Goal: Task Accomplishment & Management: Use online tool/utility

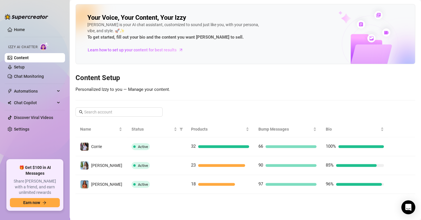
drag, startPoint x: 200, startPoint y: 93, endPoint x: 202, endPoint y: 110, distance: 17.6
click at [200, 93] on div "Your Voice, Your Content, Your [PERSON_NAME] is your AI chat assistant, customi…" at bounding box center [246, 99] width 340 height 190
click at [33, 76] on link "Chat Monitoring" at bounding box center [29, 76] width 30 height 5
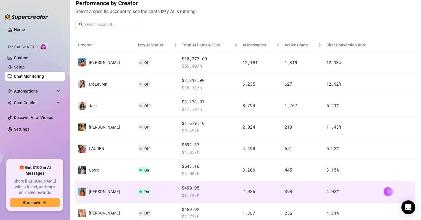
scroll to position [87, 0]
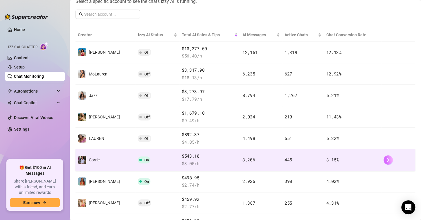
click at [384, 160] on button "button" at bounding box center [388, 159] width 9 height 9
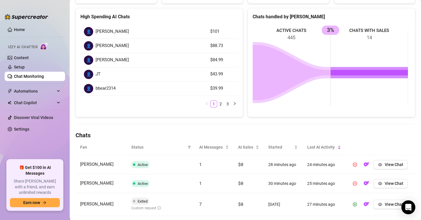
scroll to position [87, 0]
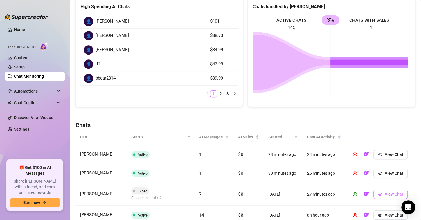
click at [386, 193] on span "View Chat" at bounding box center [394, 194] width 19 height 5
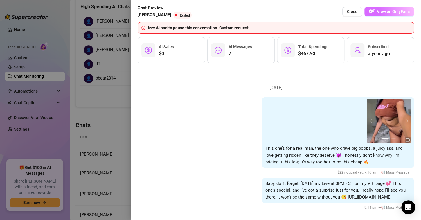
click at [373, 9] on img "button" at bounding box center [372, 11] width 6 height 6
drag, startPoint x: 356, startPoint y: 11, endPoint x: 297, endPoint y: 84, distance: 93.5
click at [355, 11] on span "Close" at bounding box center [352, 11] width 10 height 5
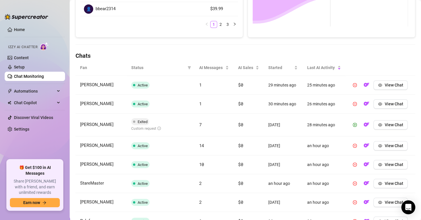
scroll to position [239, 0]
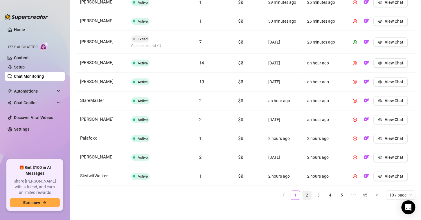
drag, startPoint x: 304, startPoint y: 196, endPoint x: 304, endPoint y: 192, distance: 4.1
click at [304, 196] on link "2" at bounding box center [307, 195] width 9 height 9
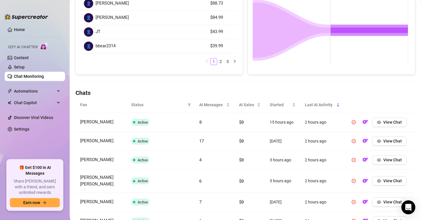
scroll to position [236, 0]
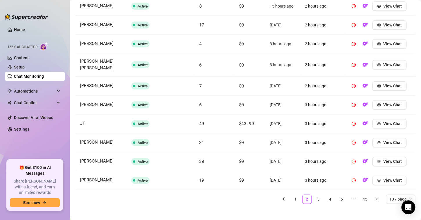
click at [315, 195] on link "3" at bounding box center [318, 199] width 9 height 9
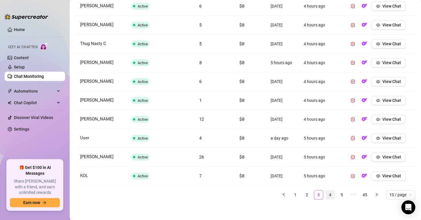
click at [326, 194] on link "4" at bounding box center [330, 195] width 9 height 9
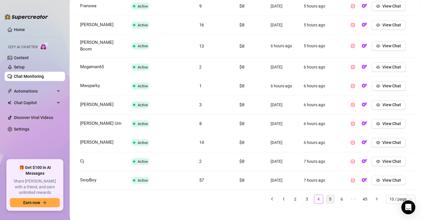
click at [326, 195] on link "5" at bounding box center [330, 199] width 9 height 9
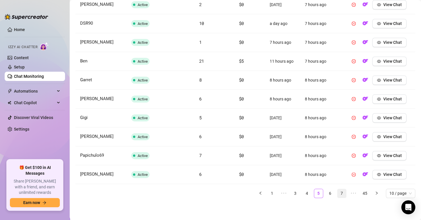
click at [326, 195] on link "6" at bounding box center [330, 193] width 9 height 9
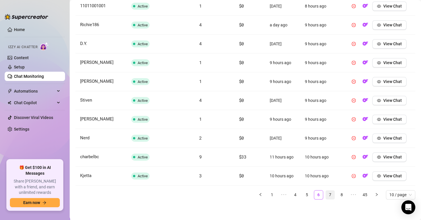
click at [330, 192] on li "7" at bounding box center [330, 194] width 9 height 9
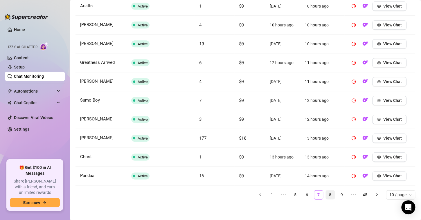
click at [329, 193] on link "8" at bounding box center [330, 195] width 9 height 9
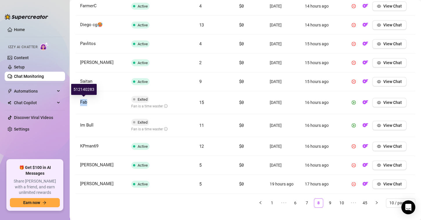
drag, startPoint x: 86, startPoint y: 103, endPoint x: 80, endPoint y: 102, distance: 5.5
click at [80, 102] on td "Fab" at bounding box center [101, 102] width 51 height 23
click at [391, 102] on span "View Chat" at bounding box center [392, 102] width 19 height 5
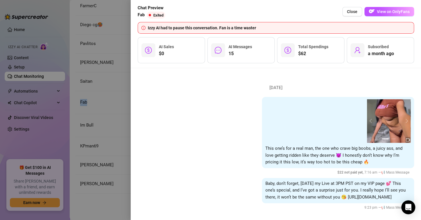
click at [387, 10] on span "View on OnlyFans" at bounding box center [393, 11] width 33 height 5
click at [353, 13] on span "Close" at bounding box center [352, 11] width 10 height 5
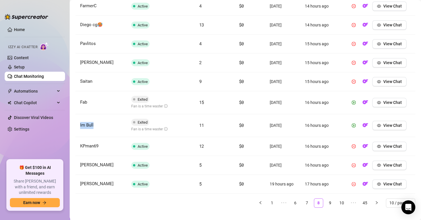
drag, startPoint x: 100, startPoint y: 121, endPoint x: 79, endPoint y: 122, distance: 20.9
click at [79, 122] on td "Im Bull" at bounding box center [101, 125] width 51 height 23
copy span "Im Bull"
click at [383, 126] on span "View Chat" at bounding box center [392, 125] width 19 height 5
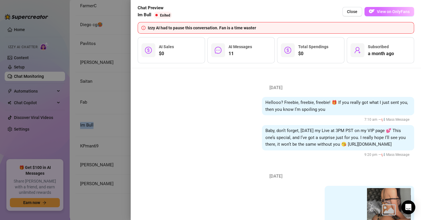
click at [376, 16] on button "View on OnlyFans" at bounding box center [390, 11] width 50 height 9
click at [355, 10] on span "Close" at bounding box center [352, 11] width 10 height 5
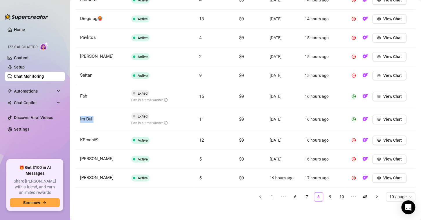
scroll to position [244, 0]
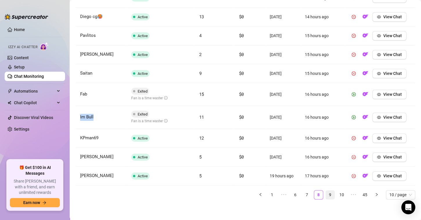
click at [326, 194] on link "9" at bounding box center [330, 195] width 9 height 9
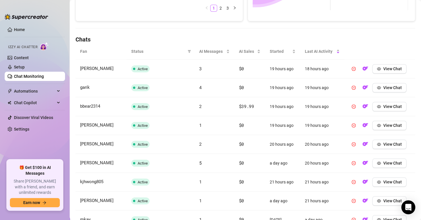
scroll to position [236, 0]
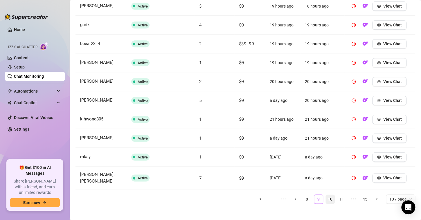
click at [326, 195] on link "10" at bounding box center [330, 199] width 9 height 9
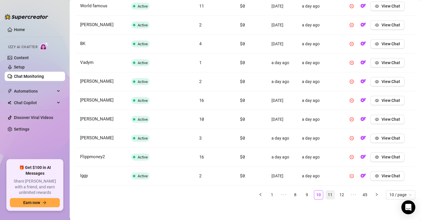
click at [326, 194] on link "11" at bounding box center [330, 195] width 9 height 9
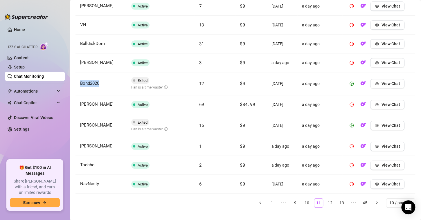
drag, startPoint x: 110, startPoint y: 83, endPoint x: 78, endPoint y: 80, distance: 33.0
click at [78, 80] on td "Bond2020" at bounding box center [101, 83] width 51 height 23
copy span "Bond2020"
click at [383, 83] on span "View Chat" at bounding box center [390, 83] width 19 height 5
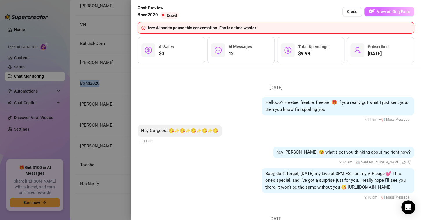
click at [380, 12] on span "View on OnlyFans" at bounding box center [393, 11] width 33 height 5
click at [347, 13] on button "Close" at bounding box center [352, 11] width 20 height 9
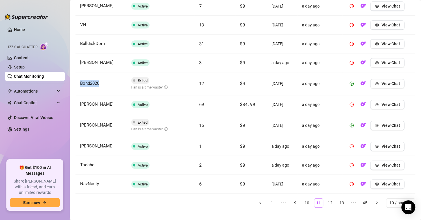
drag, startPoint x: 121, startPoint y: 127, endPoint x: 81, endPoint y: 127, distance: 39.8
click at [81, 127] on td "[PERSON_NAME]" at bounding box center [101, 125] width 51 height 23
copy span "[PERSON_NAME]"
drag, startPoint x: 326, startPoint y: 206, endPoint x: 323, endPoint y: 208, distance: 3.2
click at [326, 207] on link "12" at bounding box center [330, 203] width 9 height 9
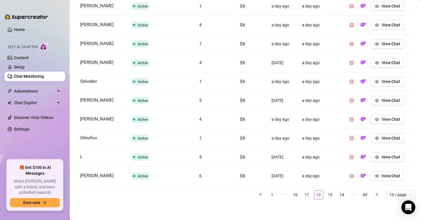
click at [326, 194] on link "13" at bounding box center [330, 195] width 9 height 9
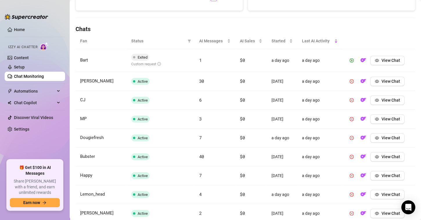
scroll to position [119, 0]
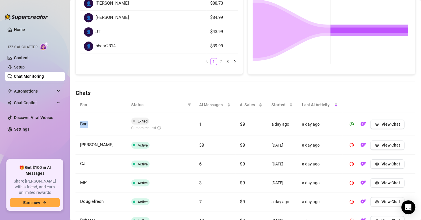
drag, startPoint x: 108, startPoint y: 125, endPoint x: 77, endPoint y: 122, distance: 30.7
click at [77, 122] on td "Bart" at bounding box center [101, 124] width 51 height 23
click at [389, 127] on button "View Chat" at bounding box center [387, 124] width 34 height 9
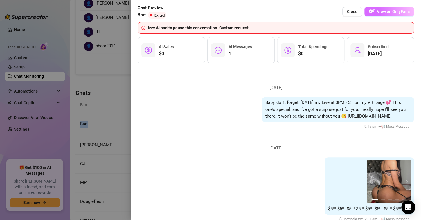
click at [383, 10] on span "View on OnlyFans" at bounding box center [393, 11] width 33 height 5
click at [350, 12] on span "Close" at bounding box center [352, 11] width 10 height 5
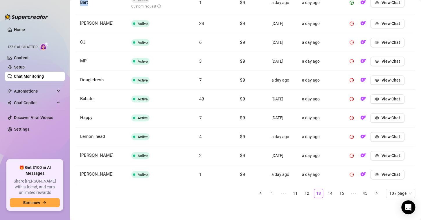
scroll to position [244, 0]
click at [326, 194] on link "14" at bounding box center [330, 193] width 9 height 9
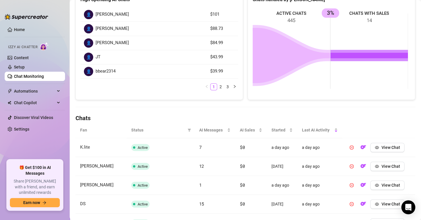
scroll to position [0, 0]
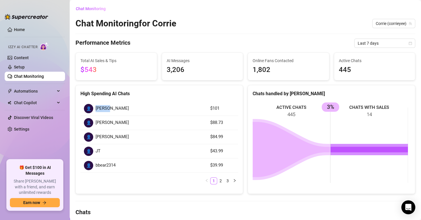
drag, startPoint x: 113, startPoint y: 110, endPoint x: 96, endPoint y: 108, distance: 17.2
click at [96, 108] on div "👤 [PERSON_NAME]" at bounding box center [143, 108] width 119 height 9
copy span "[PERSON_NAME]"
drag, startPoint x: 134, startPoint y: 125, endPoint x: 96, endPoint y: 124, distance: 38.6
click at [96, 124] on div "👤 [PERSON_NAME]" at bounding box center [143, 122] width 119 height 9
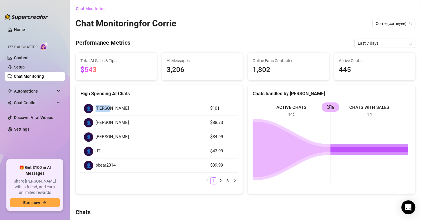
copy span "[PERSON_NAME]"
click at [112, 123] on span "[PERSON_NAME]" at bounding box center [112, 122] width 33 height 7
click at [109, 119] on span "[PERSON_NAME]" at bounding box center [112, 122] width 33 height 7
click at [174, 71] on span "3,206" at bounding box center [203, 69] width 72 height 11
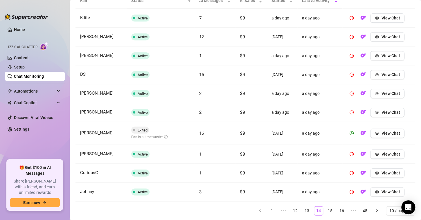
scroll to position [239, 0]
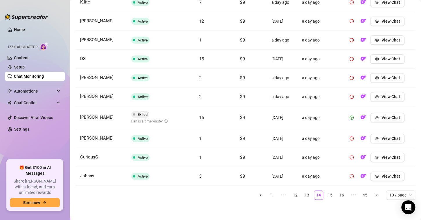
drag, startPoint x: 265, startPoint y: 194, endPoint x: 265, endPoint y: 203, distance: 9.3
click at [268, 194] on link "1" at bounding box center [272, 195] width 9 height 9
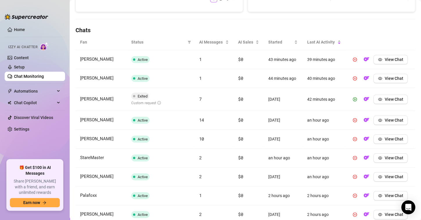
scroll to position [181, 0]
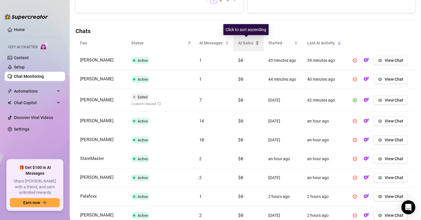
click at [253, 44] on div "AI Sales" at bounding box center [248, 43] width 21 height 6
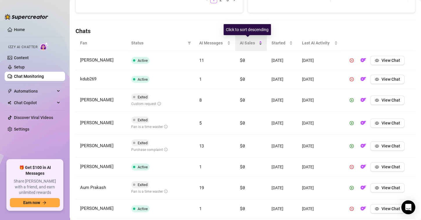
click at [256, 43] on div "AI Sales" at bounding box center [251, 43] width 22 height 6
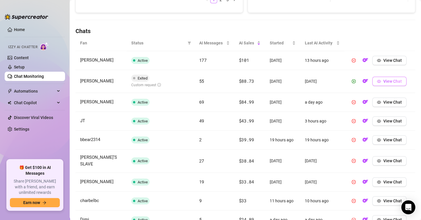
click at [383, 80] on span "View Chat" at bounding box center [392, 81] width 19 height 5
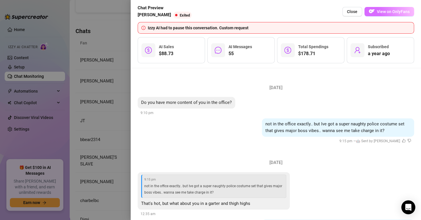
click at [382, 12] on span "View on OnlyFans" at bounding box center [393, 11] width 33 height 5
click at [355, 14] on span "Close" at bounding box center [352, 11] width 10 height 5
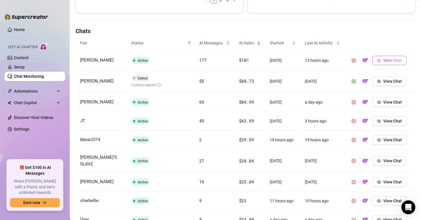
click at [377, 59] on icon "eye" at bounding box center [379, 60] width 4 height 4
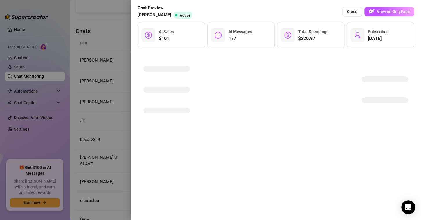
click at [374, 11] on img "button" at bounding box center [372, 11] width 6 height 6
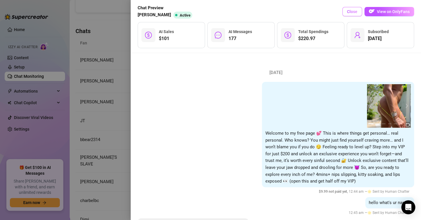
click at [350, 12] on span "Close" at bounding box center [352, 11] width 10 height 5
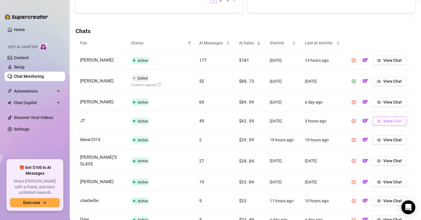
click at [383, 120] on span "View Chat" at bounding box center [392, 121] width 19 height 5
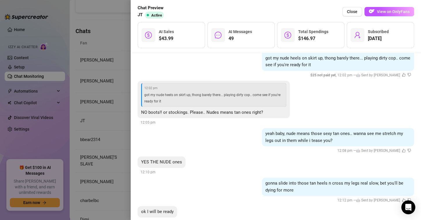
scroll to position [4352, 0]
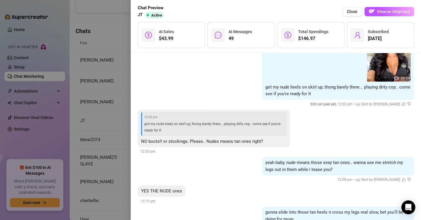
drag, startPoint x: 108, startPoint y: 117, endPoint x: 109, endPoint y: 120, distance: 3.6
click at [108, 117] on div at bounding box center [210, 110] width 421 height 220
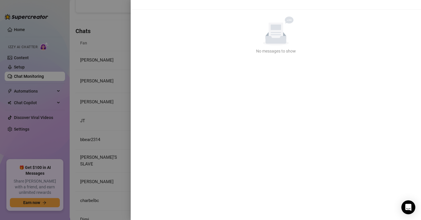
scroll to position [0, 0]
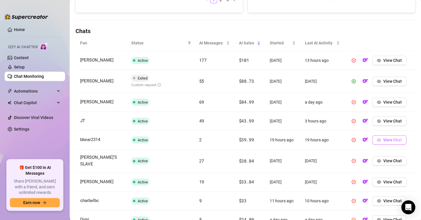
click at [377, 140] on icon "eye" at bounding box center [379, 140] width 4 height 4
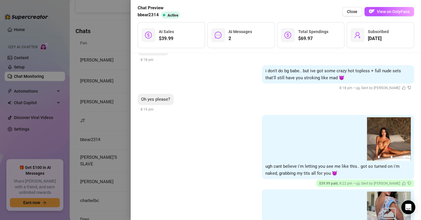
scroll to position [937, 0]
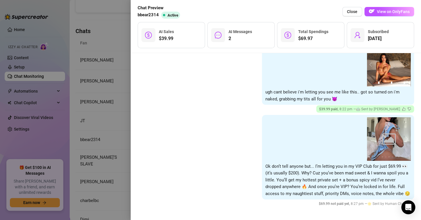
click at [120, 117] on div at bounding box center [210, 110] width 421 height 220
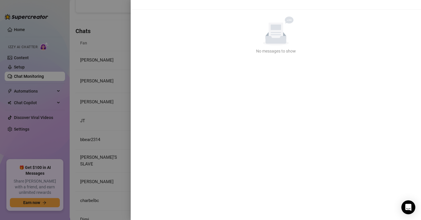
scroll to position [0, 0]
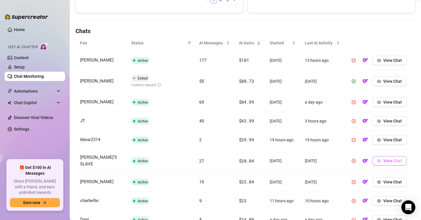
click at [383, 159] on span "View Chat" at bounding box center [392, 161] width 19 height 5
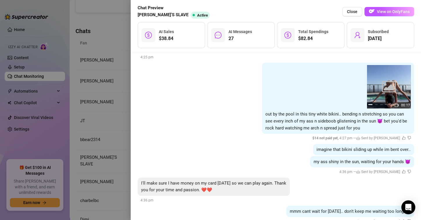
scroll to position [1747, 0]
click at [104, 119] on div at bounding box center [210, 110] width 421 height 220
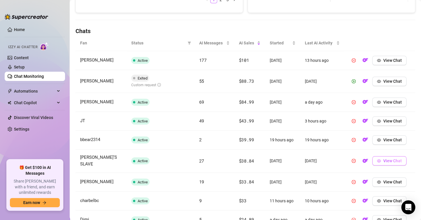
click at [383, 159] on span "View Chat" at bounding box center [392, 161] width 19 height 5
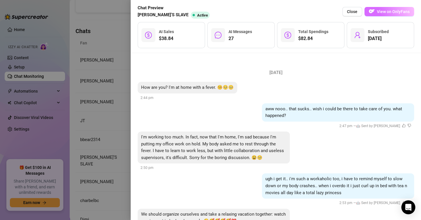
click at [405, 12] on span "View on OnlyFans" at bounding box center [393, 11] width 33 height 5
click at [353, 12] on span "Close" at bounding box center [352, 11] width 10 height 5
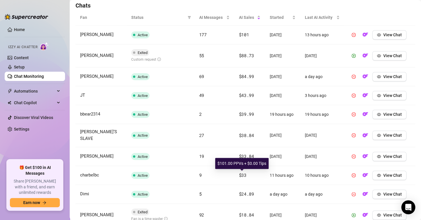
scroll to position [239, 0]
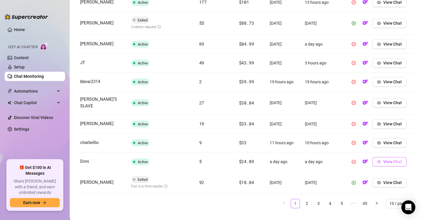
click at [377, 160] on icon "eye" at bounding box center [379, 162] width 4 height 4
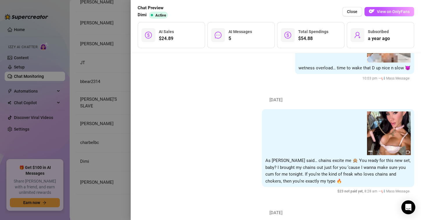
scroll to position [349, 0]
click at [355, 11] on span "Close" at bounding box center [352, 11] width 10 height 5
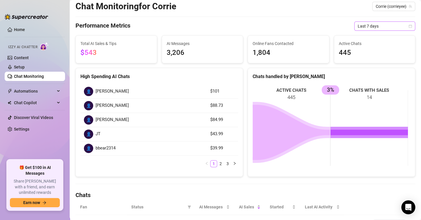
scroll to position [0, 0]
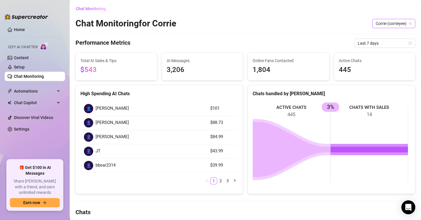
click at [386, 24] on span "Corrie (corrieyee)" at bounding box center [394, 23] width 36 height 9
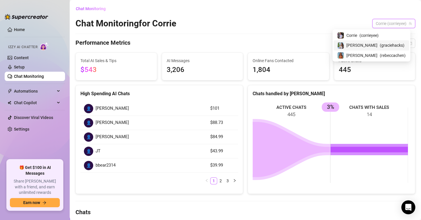
click at [380, 46] on span "( graciehacks )" at bounding box center [392, 45] width 25 height 6
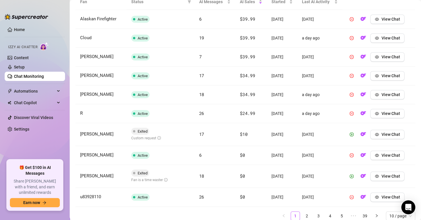
scroll to position [244, 0]
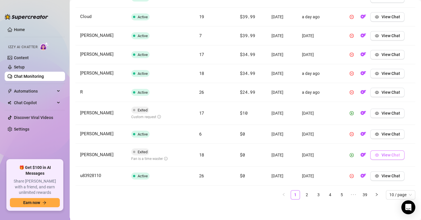
click at [385, 153] on span "View Chat" at bounding box center [390, 155] width 19 height 5
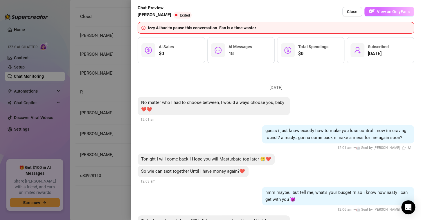
click at [393, 10] on span "View on OnlyFans" at bounding box center [393, 11] width 33 height 5
click at [354, 5] on div "Chat Preview [PERSON_NAME] Exited Close View on OnlyFans" at bounding box center [276, 12] width 277 height 14
click at [353, 10] on span "Close" at bounding box center [352, 11] width 10 height 5
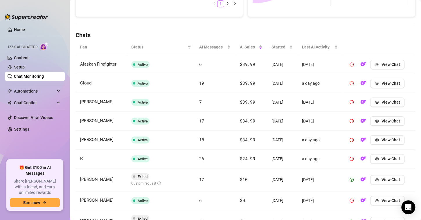
scroll to position [98, 0]
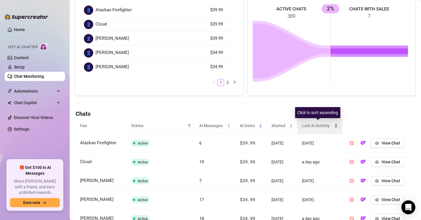
click at [333, 128] on div "Last AI Activity" at bounding box center [320, 126] width 36 height 6
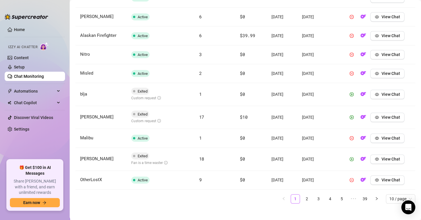
scroll to position [128, 0]
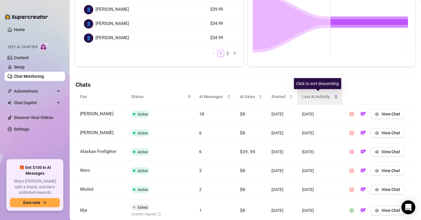
click at [336, 96] on div "Last AI Activity" at bounding box center [320, 97] width 36 height 6
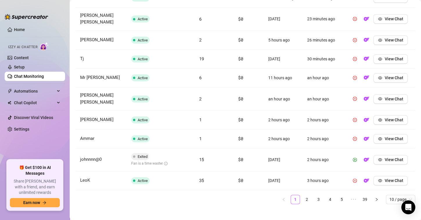
scroll to position [244, 0]
drag, startPoint x: 109, startPoint y: 156, endPoint x: 78, endPoint y: 153, distance: 31.2
click at [79, 154] on td "johnnnn@0" at bounding box center [101, 159] width 51 height 23
copy span "johnnnn@0"
click at [303, 195] on link "2" at bounding box center [307, 199] width 9 height 9
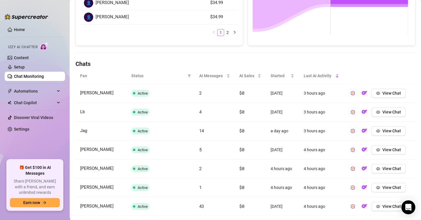
scroll to position [236, 0]
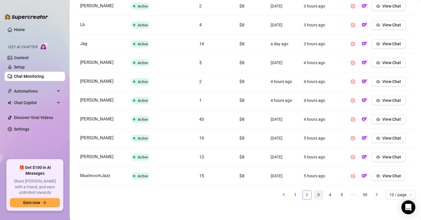
click at [315, 194] on link "3" at bounding box center [318, 195] width 9 height 9
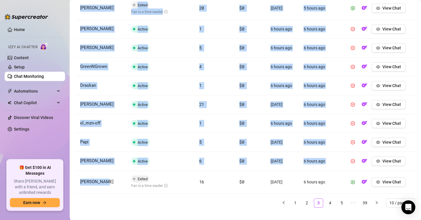
drag, startPoint x: 113, startPoint y: 182, endPoint x: 75, endPoint y: 182, distance: 37.8
click at [102, 175] on td "[PERSON_NAME]" at bounding box center [101, 182] width 51 height 23
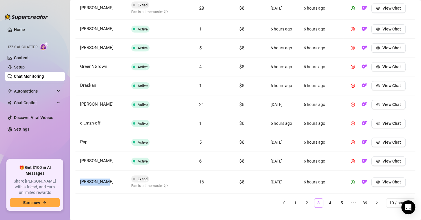
drag, startPoint x: 108, startPoint y: 179, endPoint x: 78, endPoint y: 180, distance: 29.7
click at [78, 180] on td "[PERSON_NAME]" at bounding box center [101, 182] width 51 height 23
copy span "[PERSON_NAME]"
click at [328, 202] on link "4" at bounding box center [330, 203] width 9 height 9
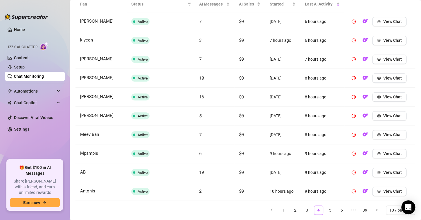
scroll to position [240, 0]
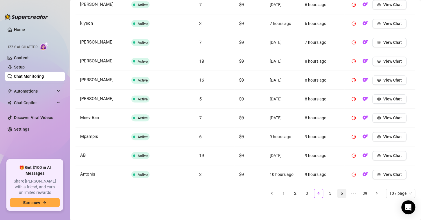
click at [328, 195] on link "5" at bounding box center [330, 193] width 9 height 9
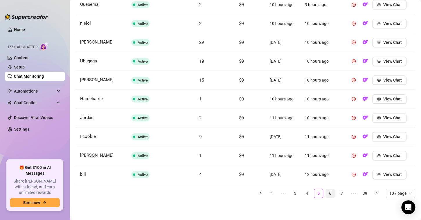
click at [326, 191] on link "6" at bounding box center [330, 193] width 9 height 9
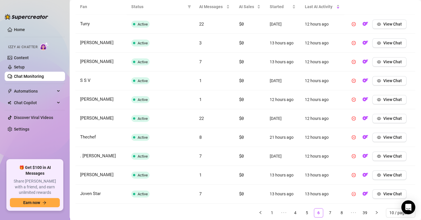
scroll to position [236, 0]
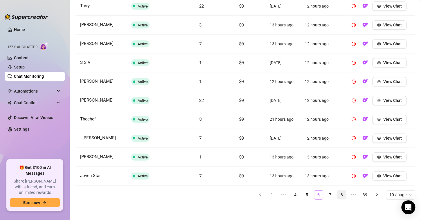
click at [326, 191] on link "7" at bounding box center [330, 195] width 9 height 9
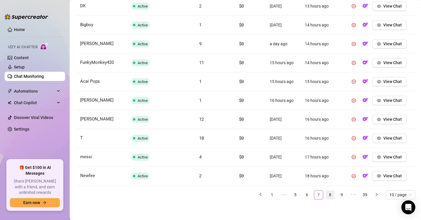
click at [327, 192] on link "8" at bounding box center [330, 195] width 9 height 9
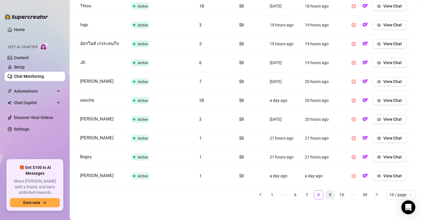
click at [327, 192] on link "9" at bounding box center [330, 195] width 9 height 9
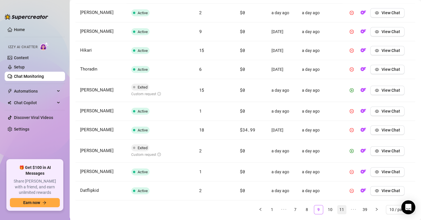
scroll to position [244, 0]
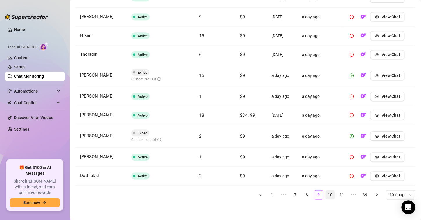
click at [329, 194] on link "10" at bounding box center [330, 195] width 9 height 9
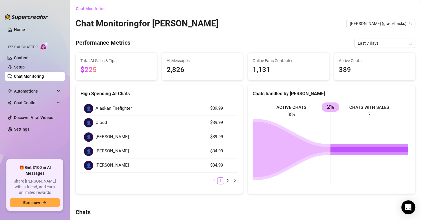
scroll to position [0, 0]
click at [394, 21] on span "[PERSON_NAME] (graciehacks)" at bounding box center [381, 23] width 62 height 9
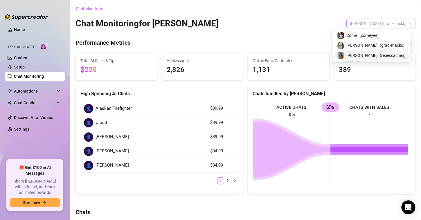
click at [373, 55] on span "[PERSON_NAME]" at bounding box center [362, 55] width 31 height 6
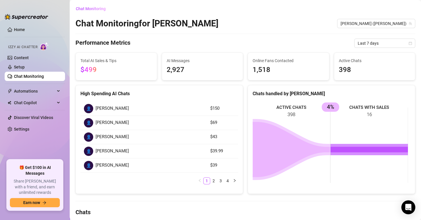
scroll to position [145, 0]
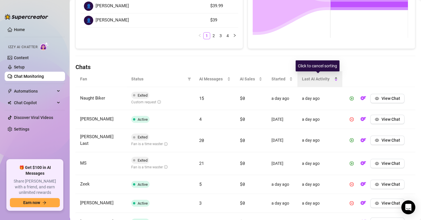
click at [332, 80] on div "Last AI Activity" at bounding box center [320, 79] width 36 height 6
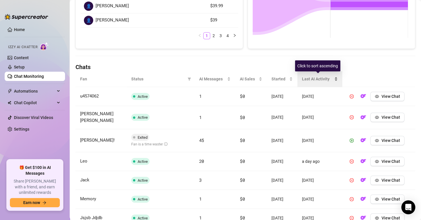
click at [332, 81] on div "Last AI Activity" at bounding box center [320, 79] width 36 height 6
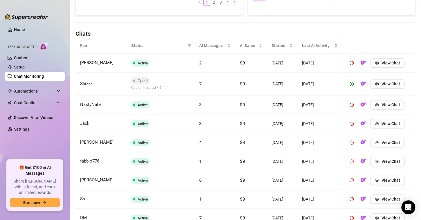
scroll to position [116, 0]
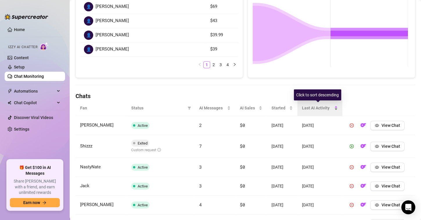
click at [335, 109] on div "Last AI Activity" at bounding box center [320, 108] width 36 height 6
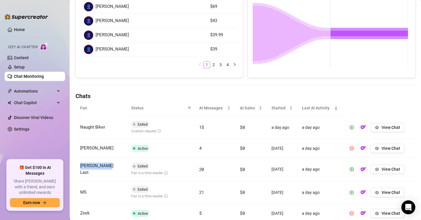
drag, startPoint x: 112, startPoint y: 171, endPoint x: 80, endPoint y: 170, distance: 32.5
click at [80, 170] on td "[PERSON_NAME] Last" at bounding box center [101, 169] width 51 height 23
copy span "[PERSON_NAME] Last"
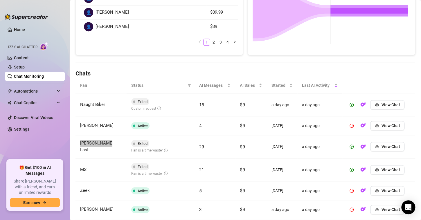
scroll to position [174, 0]
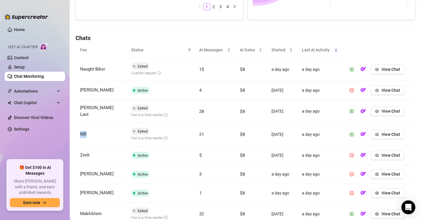
drag, startPoint x: 103, startPoint y: 133, endPoint x: 78, endPoint y: 133, distance: 24.4
click at [78, 133] on td "MS" at bounding box center [101, 134] width 51 height 23
copy span "MS"
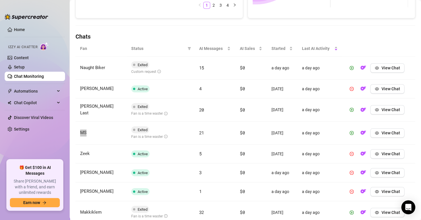
scroll to position [165, 0]
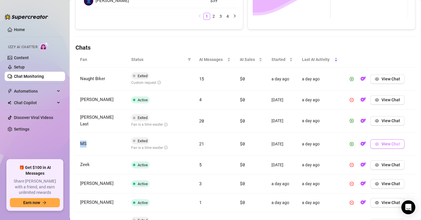
click at [381, 143] on span "View Chat" at bounding box center [390, 144] width 19 height 5
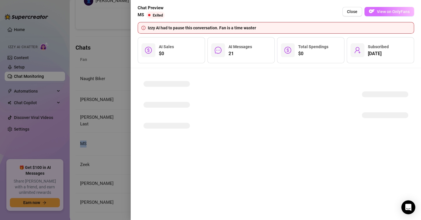
click at [384, 12] on span "View on OnlyFans" at bounding box center [393, 11] width 33 height 5
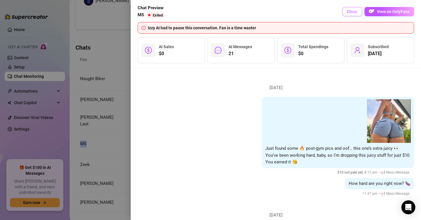
click at [351, 13] on span "Close" at bounding box center [352, 11] width 10 height 5
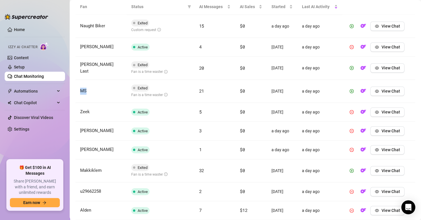
scroll to position [252, 0]
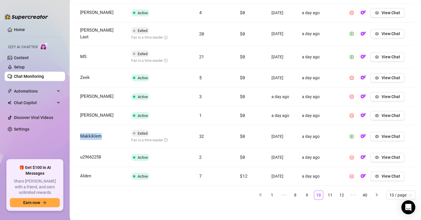
drag, startPoint x: 106, startPoint y: 135, endPoint x: 79, endPoint y: 135, distance: 26.7
click at [79, 135] on td "Makkiklem" at bounding box center [101, 136] width 51 height 23
copy span "Makkiklem"
click at [326, 193] on link "11" at bounding box center [330, 195] width 9 height 9
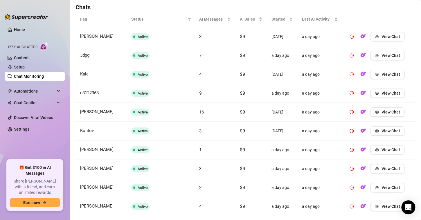
scroll to position [236, 0]
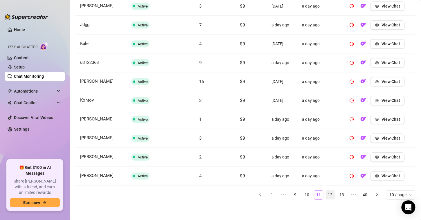
click at [327, 195] on link "12" at bounding box center [330, 195] width 9 height 9
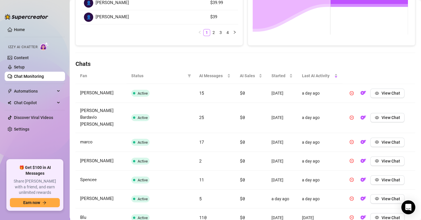
scroll to position [240, 0]
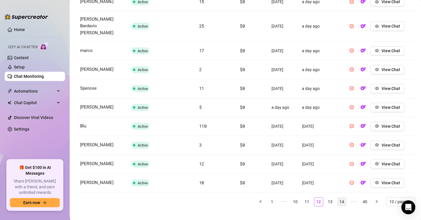
click at [328, 198] on link "13" at bounding box center [330, 202] width 9 height 9
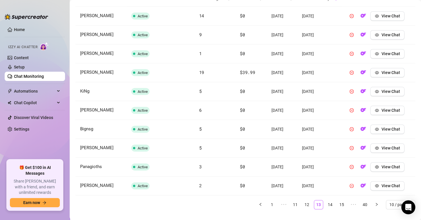
scroll to position [236, 0]
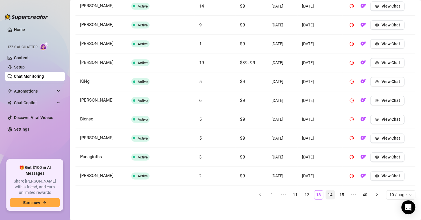
click at [329, 194] on link "14" at bounding box center [330, 195] width 9 height 9
click at [329, 195] on li "15" at bounding box center [330, 194] width 9 height 9
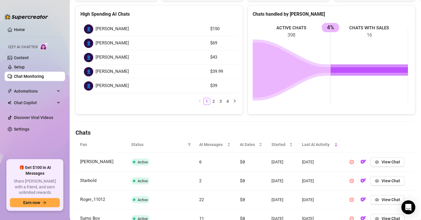
scroll to position [3, 0]
